Goal: Information Seeking & Learning: Learn about a topic

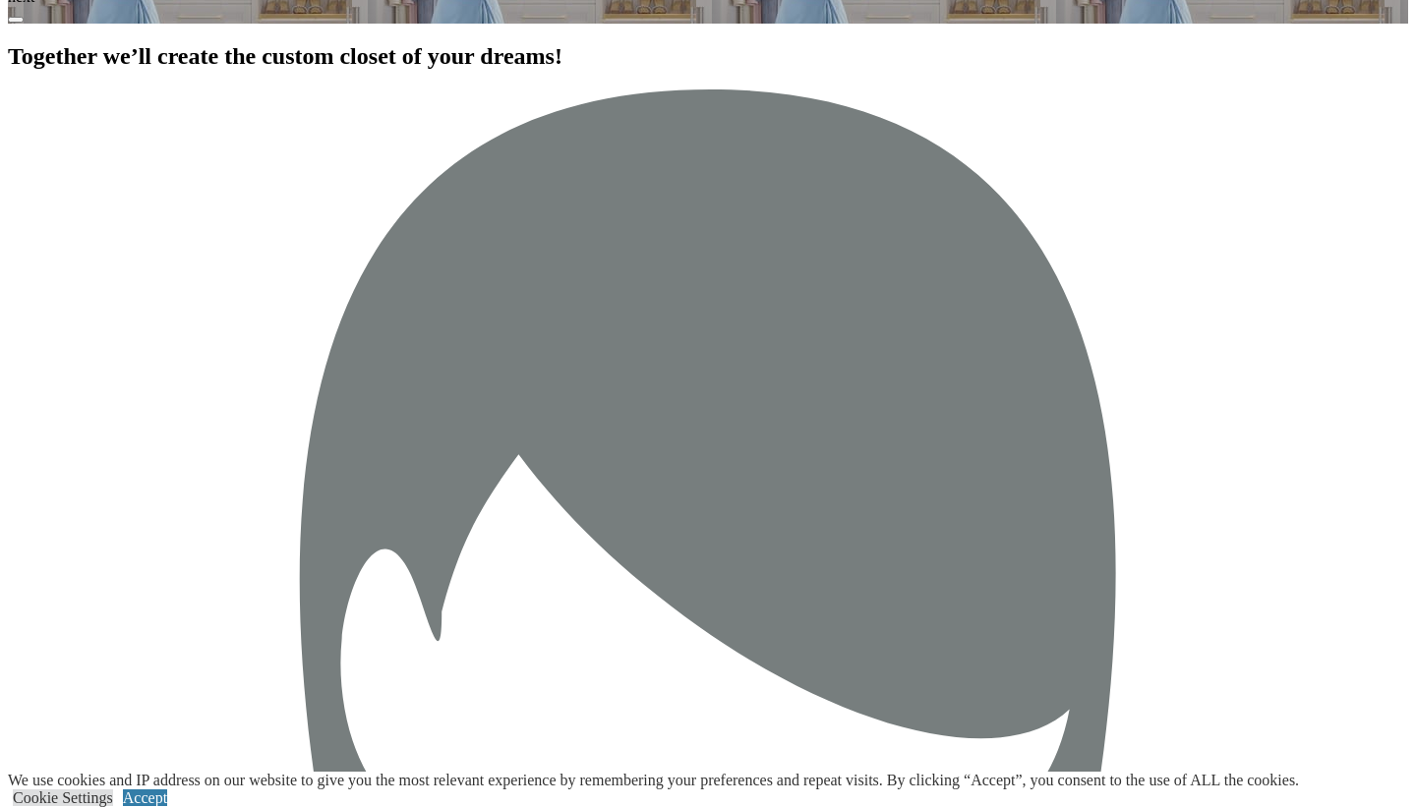
scroll to position [3304, 0]
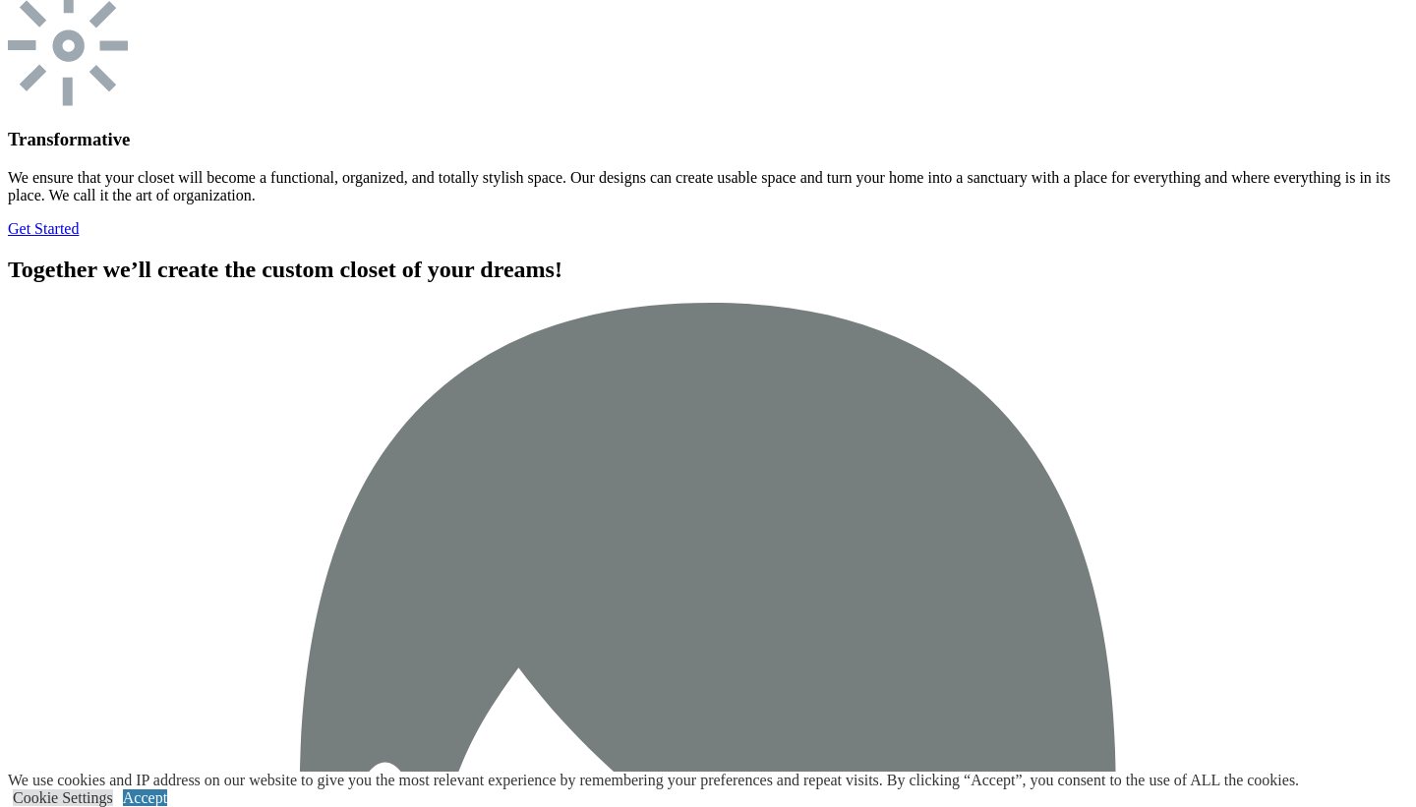
scroll to position [5900, 0]
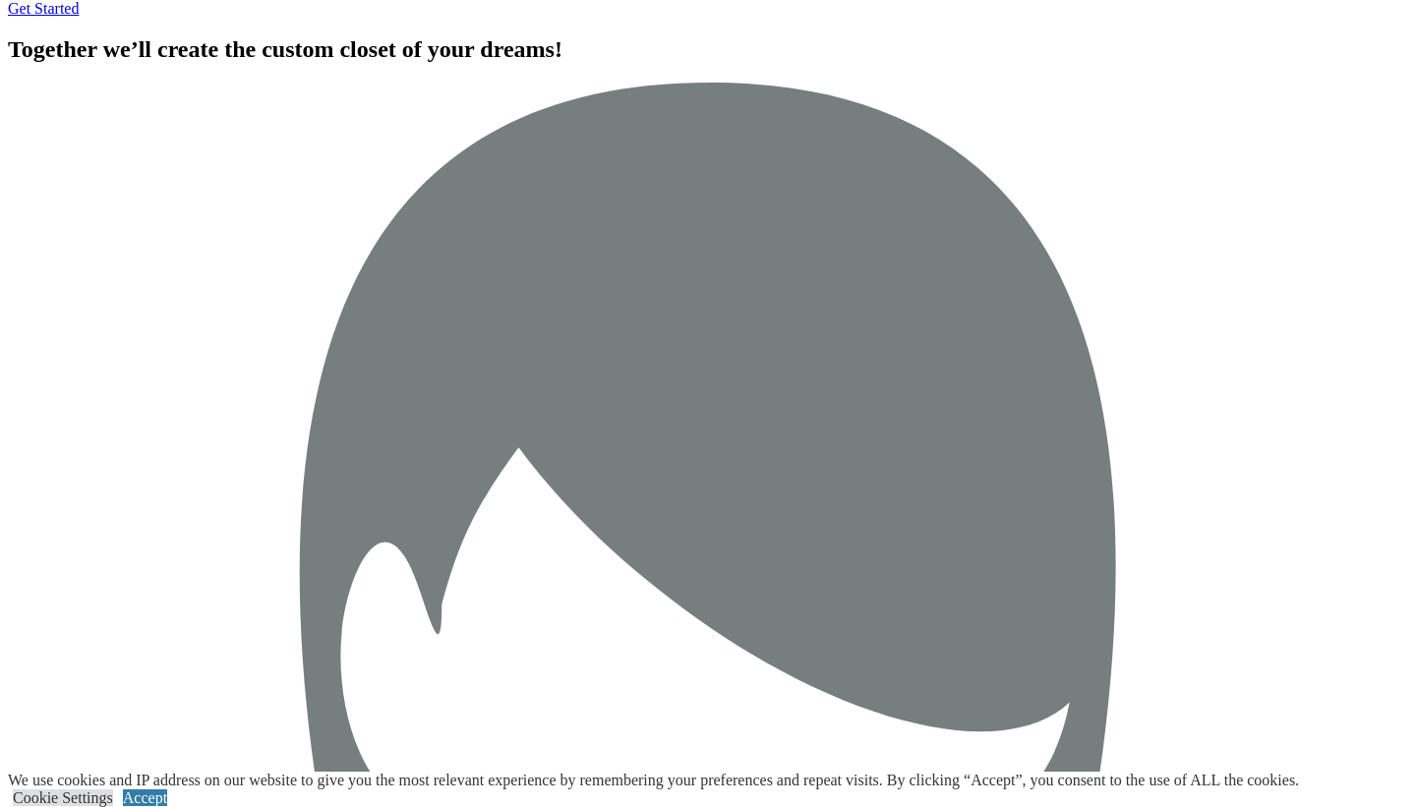
scroll to position [5900, 0]
